Goal: Information Seeking & Learning: Find specific fact

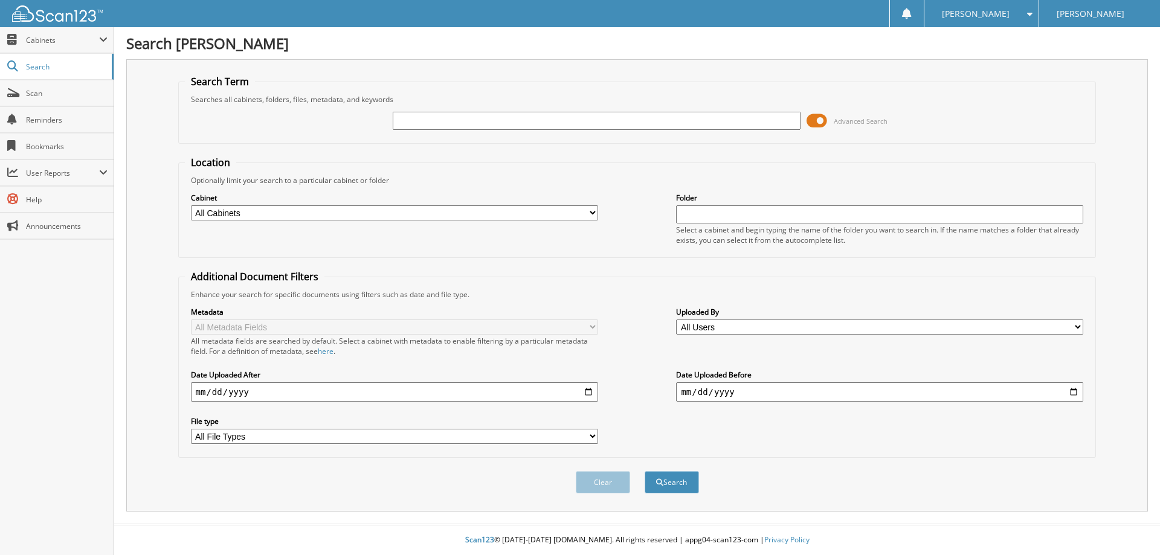
click at [472, 122] on input "text" at bounding box center [596, 121] width 407 height 18
paste input "22P0256"
type input "22P0256"
click at [666, 482] on button "Search" at bounding box center [672, 482] width 54 height 22
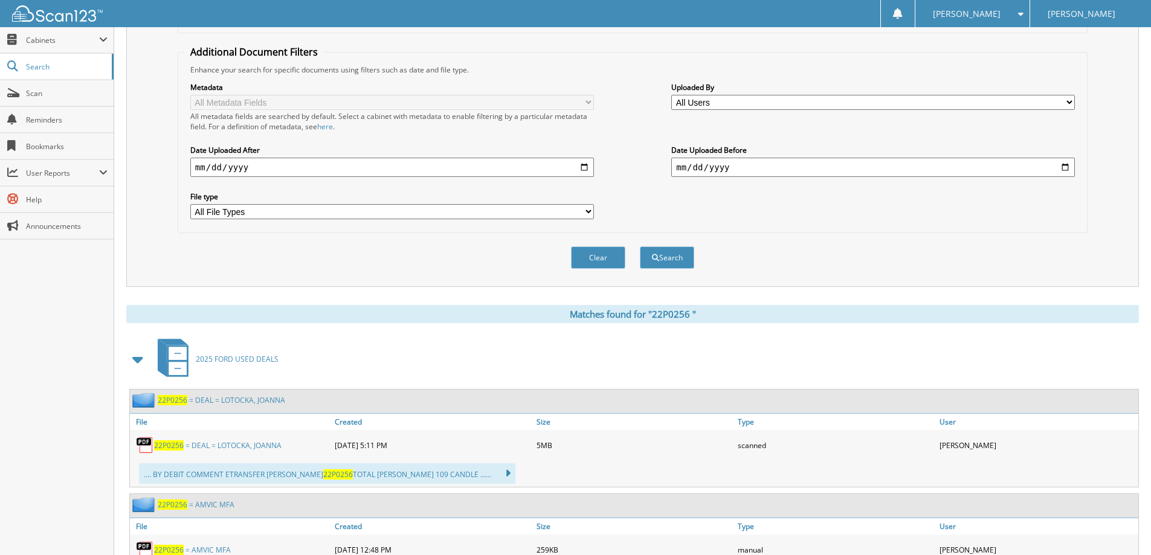
scroll to position [406, 0]
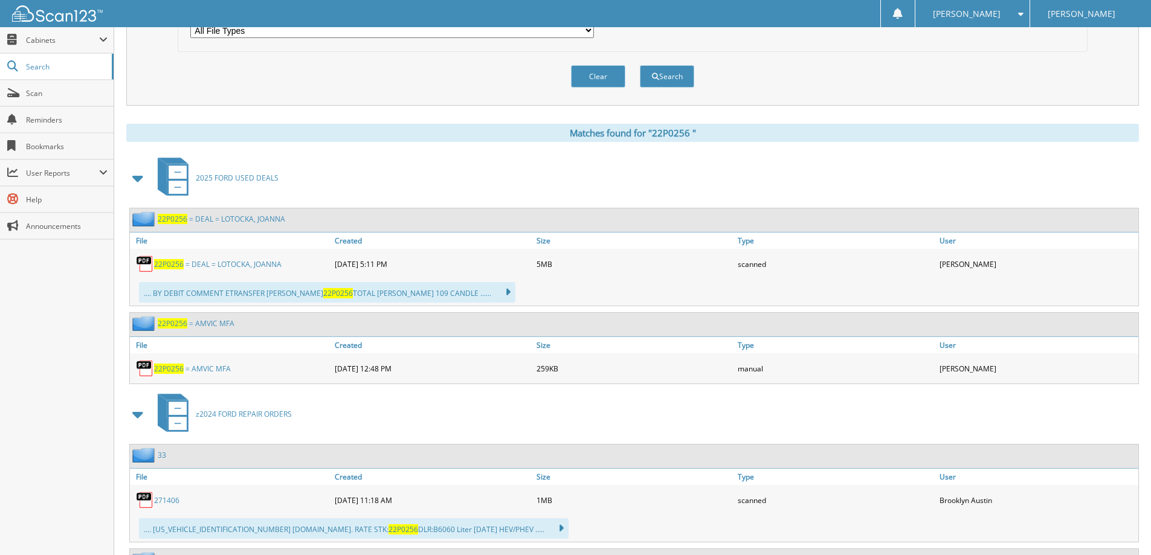
click at [211, 365] on link "2 2 P 0 2 5 6 = A M V I C M F A" at bounding box center [192, 369] width 77 height 10
